Goal: Task Accomplishment & Management: Complete application form

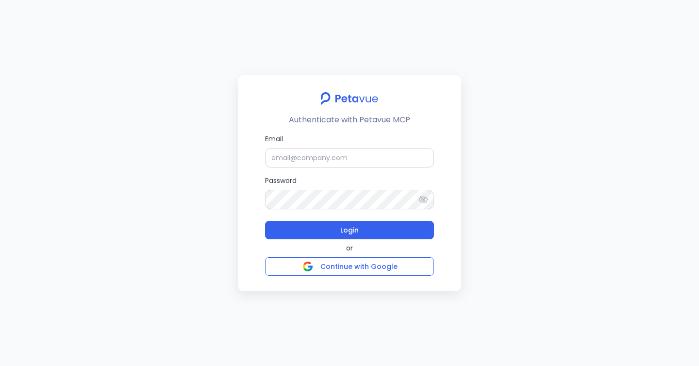
click at [325, 168] on div "Email Password Login" at bounding box center [349, 187] width 169 height 106
click at [311, 149] on input "Email" at bounding box center [349, 157] width 169 height 19
paste input "[EMAIL_ADDRESS][DOMAIN_NAME]"
type input "[EMAIL_ADDRESS][DOMAIN_NAME]"
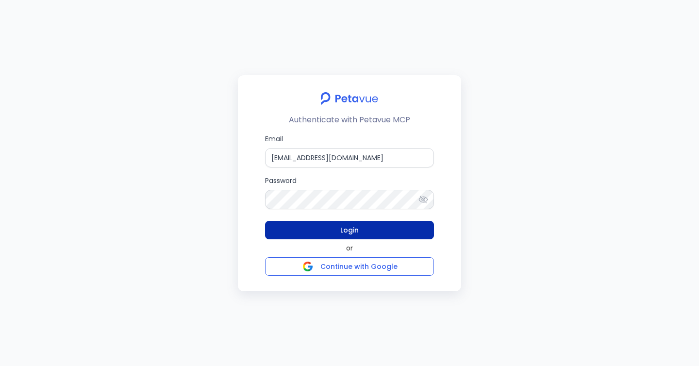
click at [380, 227] on button "Login" at bounding box center [349, 230] width 169 height 18
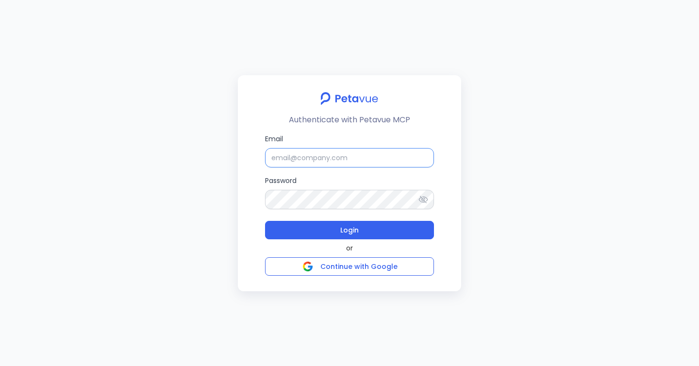
click at [322, 160] on input "Email" at bounding box center [349, 157] width 169 height 19
type input "[EMAIL_ADDRESS][DOMAIN_NAME]"
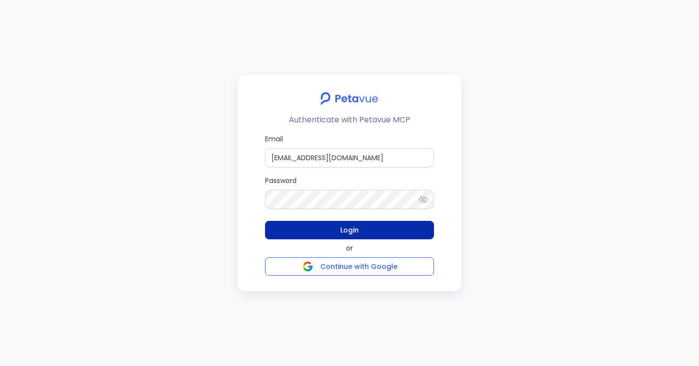
click at [366, 229] on button "Login" at bounding box center [349, 230] width 169 height 18
